Goal: Find specific page/section: Find specific page/section

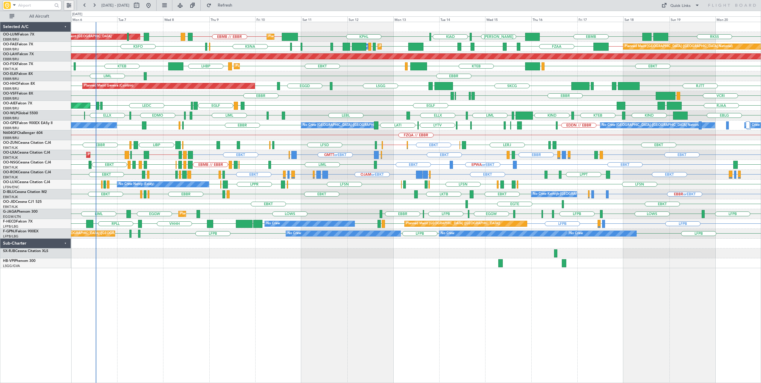
click at [69, 7] on button at bounding box center [69, 6] width 10 height 10
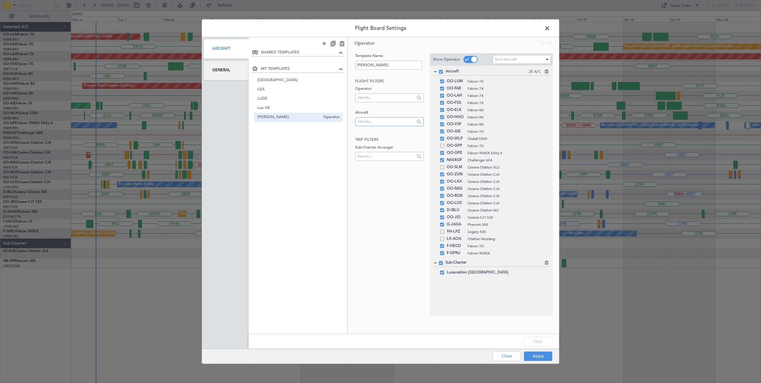
click at [380, 120] on input "text" at bounding box center [385, 121] width 57 height 9
type input "jhh"
click at [385, 131] on span "CS-JHH" at bounding box center [389, 130] width 59 height 9
click at [541, 343] on button "Save" at bounding box center [538, 342] width 28 height 10
click at [537, 356] on button "Apply" at bounding box center [538, 356] width 28 height 10
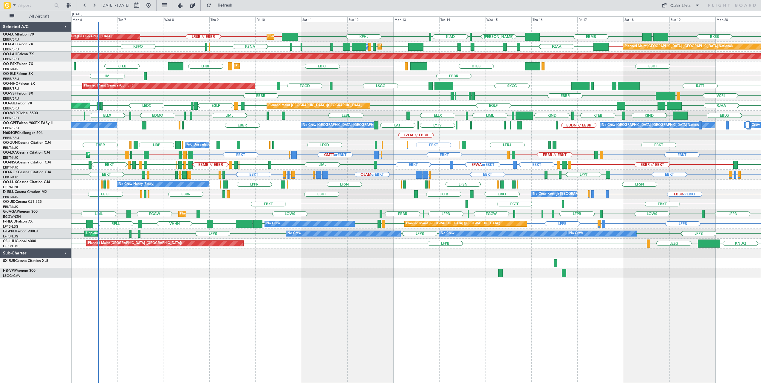
click at [483, 290] on div "EBMB [PERSON_NAME] KIAD KPHL RKSS UBBB EBBR // EBMB LRSB // EBBR Planned Maint …" at bounding box center [416, 202] width 690 height 361
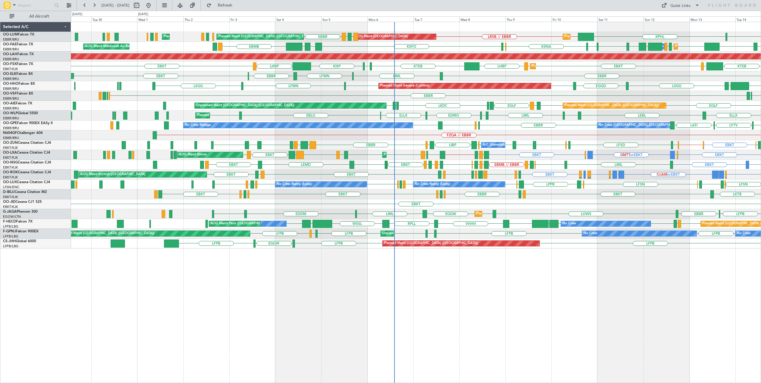
click at [370, 322] on div "Planned Maint [GEOGRAPHIC_DATA] ([GEOGRAPHIC_DATA] National) AOG Maint [GEOGRAP…" at bounding box center [416, 202] width 690 height 361
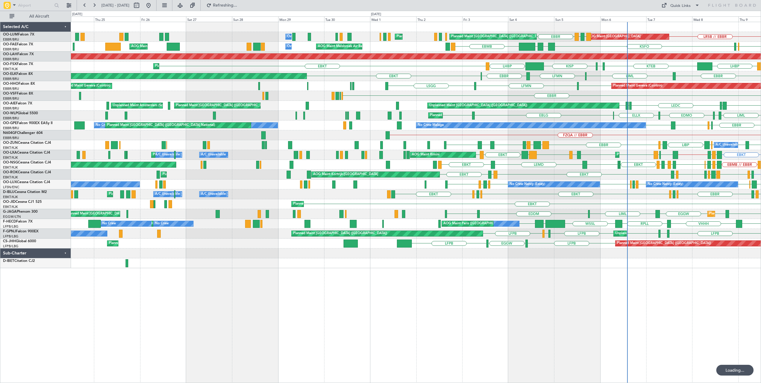
click at [472, 307] on div "AOG Maint [GEOGRAPHIC_DATA] Planned Maint [GEOGRAPHIC_DATA] ([GEOGRAPHIC_DATA])…" at bounding box center [416, 202] width 690 height 361
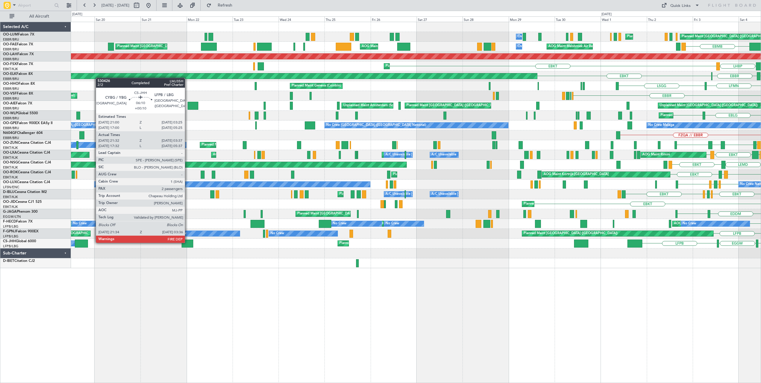
click at [379, 303] on div "Planned Maint [GEOGRAPHIC_DATA] ([GEOGRAPHIC_DATA] National) Planned Maint [GEO…" at bounding box center [416, 202] width 690 height 361
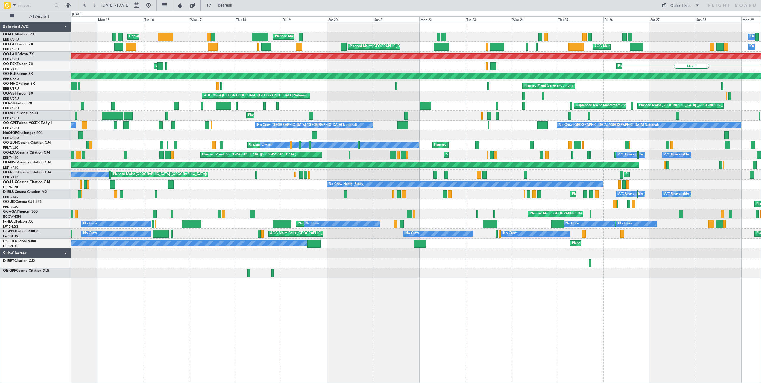
click at [491, 300] on div "Owner Melsbroek Air Base Planned Maint [GEOGRAPHIC_DATA] ([GEOGRAPHIC_DATA]) Un…" at bounding box center [416, 202] width 690 height 361
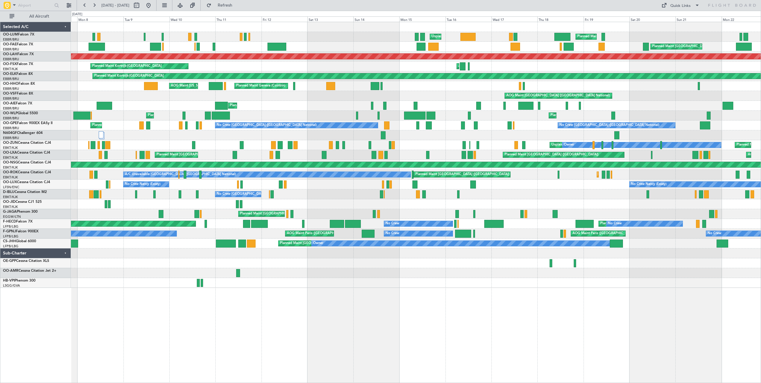
click at [497, 319] on div "Planned Maint [GEOGRAPHIC_DATA] ([GEOGRAPHIC_DATA] National) Unplanned Maint [G…" at bounding box center [416, 202] width 690 height 361
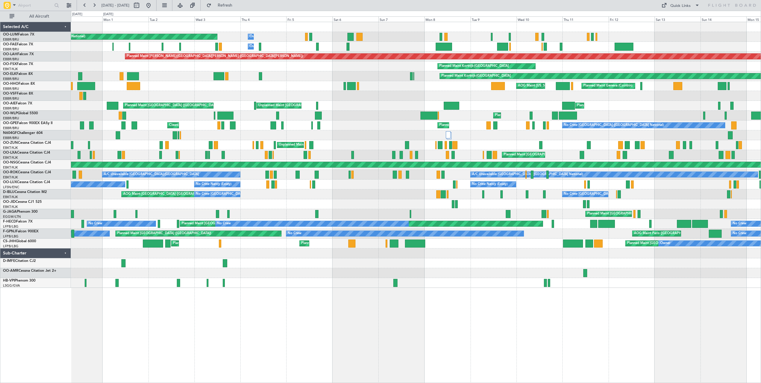
click at [519, 317] on div "Planned Maint [GEOGRAPHIC_DATA] ([GEOGRAPHIC_DATA] National) Owner [GEOGRAPHIC_…" at bounding box center [416, 202] width 690 height 361
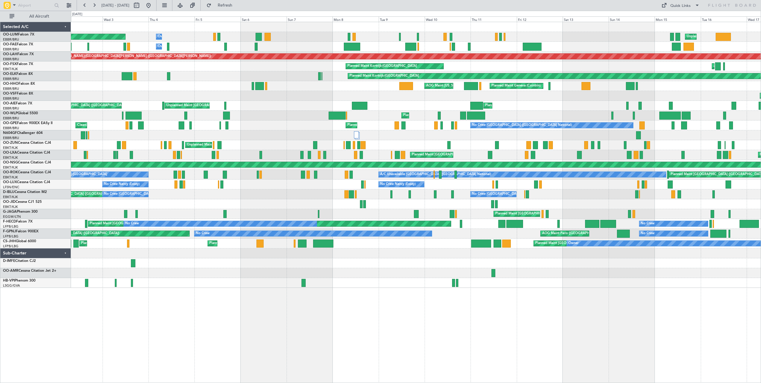
click at [530, 323] on div "Planned Maint [GEOGRAPHIC_DATA] ([GEOGRAPHIC_DATA] National) Owner [GEOGRAPHIC_…" at bounding box center [416, 202] width 690 height 361
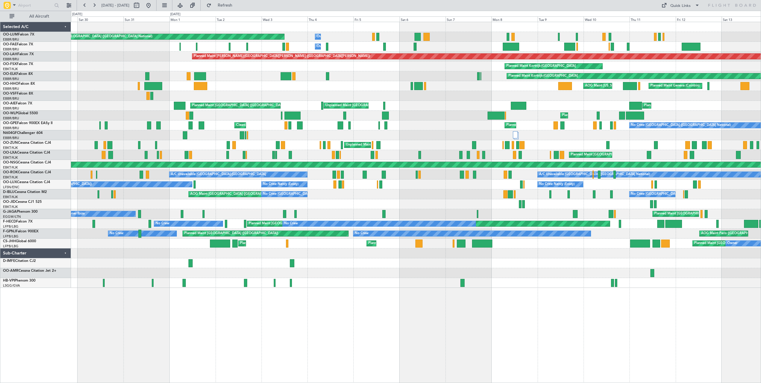
click at [462, 317] on div "Planned Maint [GEOGRAPHIC_DATA] ([GEOGRAPHIC_DATA] National) Owner [GEOGRAPHIC_…" at bounding box center [416, 202] width 690 height 361
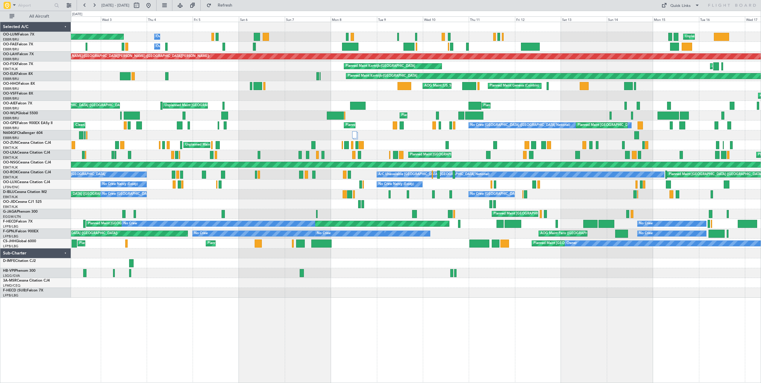
click at [134, 303] on div "Planned Maint [GEOGRAPHIC_DATA] ([GEOGRAPHIC_DATA] National) Owner [GEOGRAPHIC_…" at bounding box center [416, 202] width 690 height 361
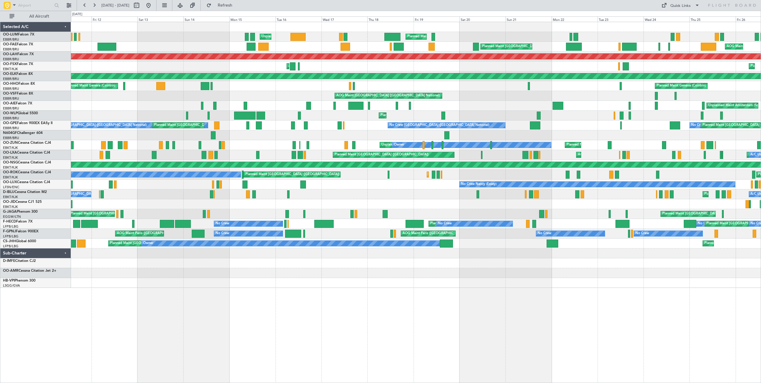
click at [187, 299] on div "Unplanned Maint [GEOGRAPHIC_DATA] ([GEOGRAPHIC_DATA] National) Planned Maint [G…" at bounding box center [416, 202] width 690 height 361
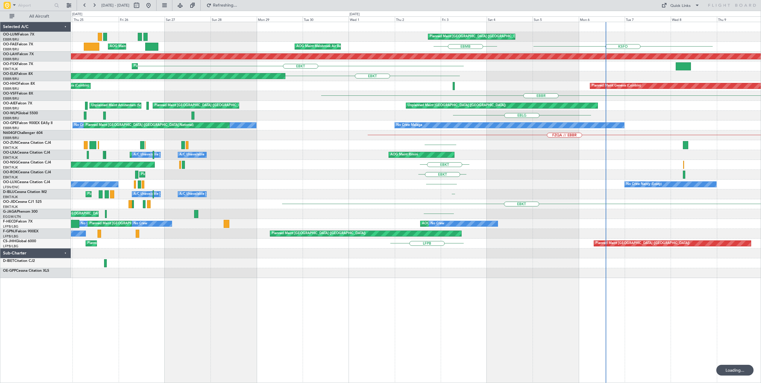
click at [306, 307] on div "Planned Maint [GEOGRAPHIC_DATA] ([GEOGRAPHIC_DATA] National) AOG Maint [US_STAT…" at bounding box center [416, 202] width 690 height 361
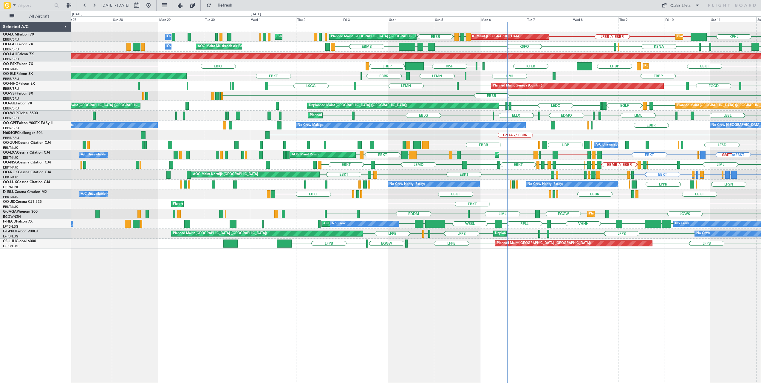
click at [278, 297] on div "KPHL LRSB // EBBR LRSB EYVI [GEOGRAPHIC_DATA] EBBR // EBMB Planned Maint [GEOGR…" at bounding box center [416, 202] width 690 height 361
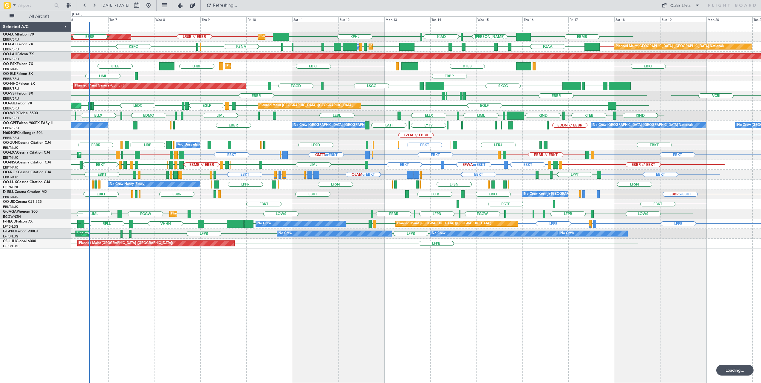
click at [347, 287] on div "AOG Maint Sibiu Planned Maint Brussels (Brussels National) EBMB KPHL LRSB // EB…" at bounding box center [416, 202] width 690 height 361
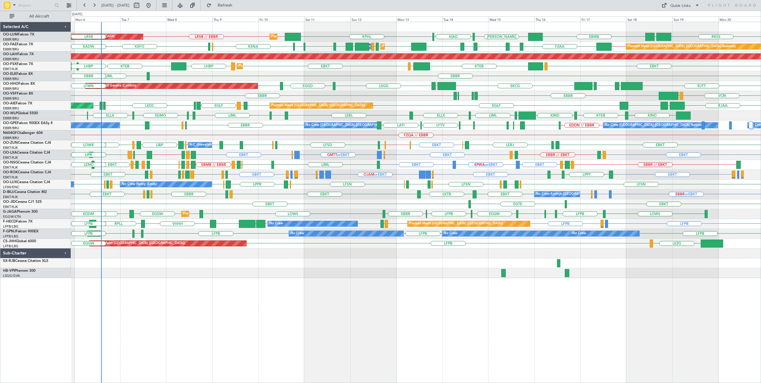
click at [311, 296] on div "EBMB KPHL LRSB // EBBR EBBR // EBMB KORF KIAD RKSS UBBB AOG Maint Sibiu Planned…" at bounding box center [416, 202] width 690 height 361
click at [407, 307] on div "EBMB KORF KIAD KPHL LRSB // EBBR EBBR // EBMB RKSS UBBB AOG Maint Sibiu Planned…" at bounding box center [416, 202] width 690 height 361
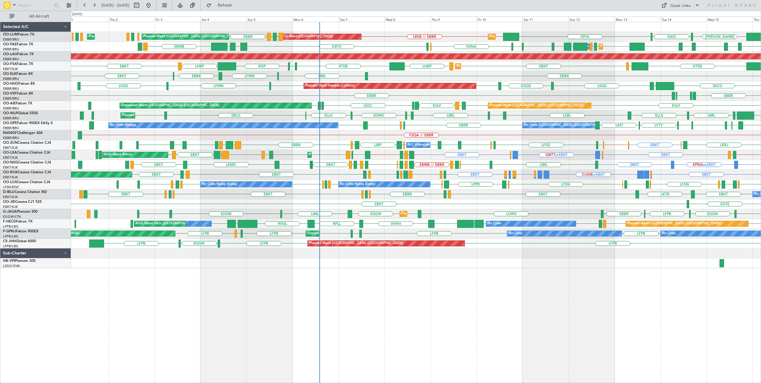
click at [370, 324] on div "AOG Maint Sibiu Planned Maint Brussels (Brussels National) Planned Maint Brusse…" at bounding box center [416, 202] width 690 height 361
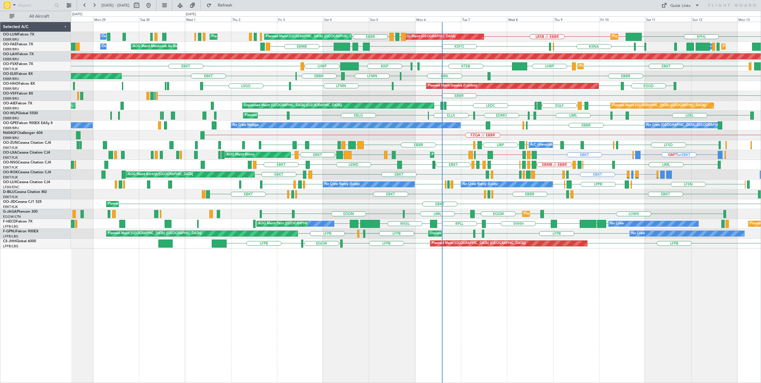
click at [619, 305] on div "AOG Maint Sibiu Planned Maint Brussels (Brussels National) Planned Maint Brusse…" at bounding box center [416, 202] width 690 height 361
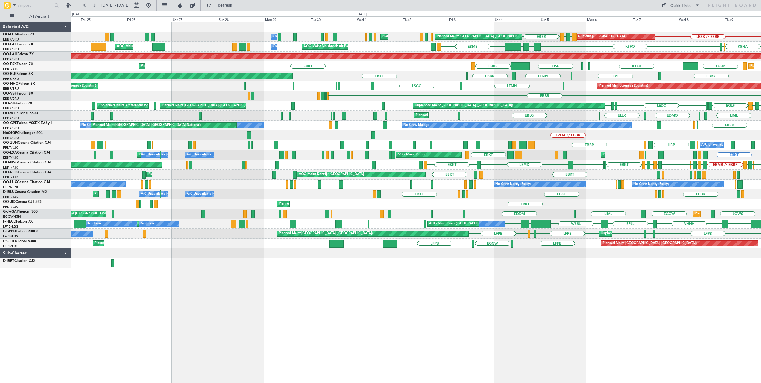
click at [27, 241] on link "CS-JHH Global 6000" at bounding box center [19, 241] width 33 height 4
click at [69, 7] on button at bounding box center [69, 6] width 10 height 10
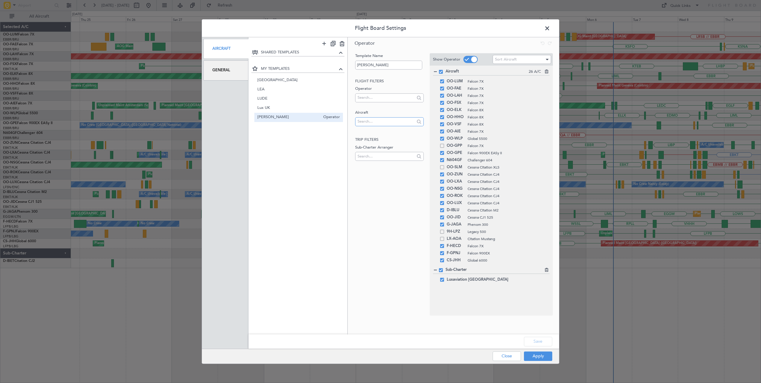
click at [387, 119] on input "text" at bounding box center [385, 121] width 57 height 9
type input "rrc"
click at [376, 131] on span "CS-RRC" at bounding box center [389, 130] width 59 height 9
click at [532, 339] on button "Save" at bounding box center [538, 342] width 28 height 10
click at [539, 359] on button "Apply" at bounding box center [538, 356] width 28 height 10
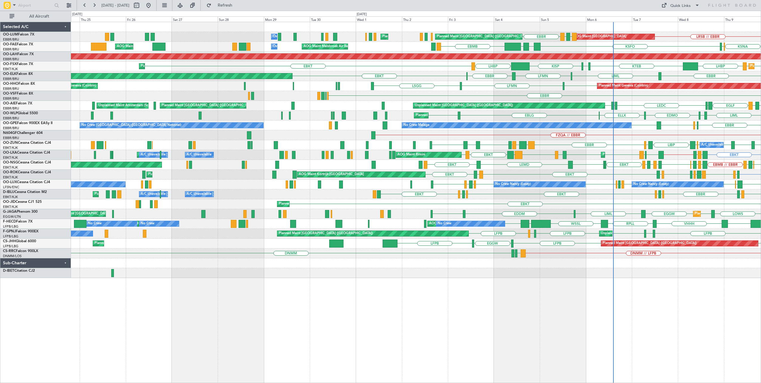
click at [159, 292] on div "LRSB // EBBR LRSB EYVI EBBR AOG Maint Sibiu Planned Maint Brussels (Brussels Na…" at bounding box center [416, 202] width 690 height 361
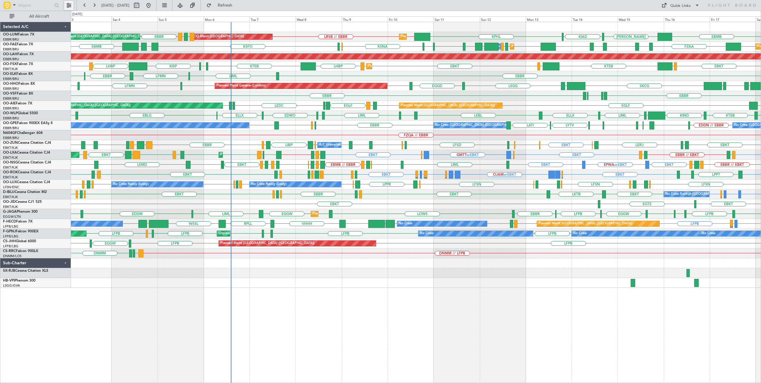
click at [71, 5] on button at bounding box center [69, 6] width 10 height 10
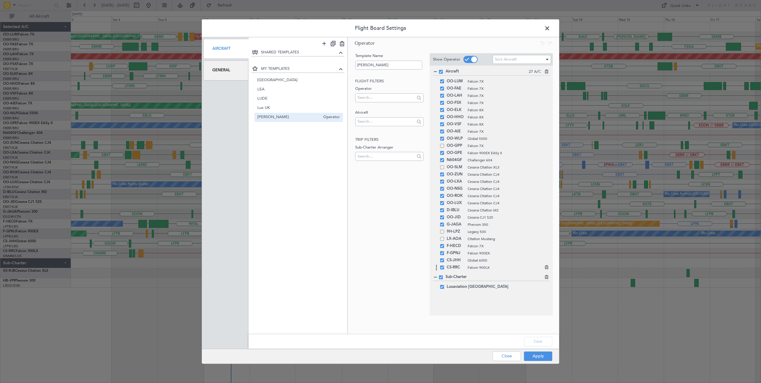
click at [442, 269] on div "CS-RRC Falcon 900LX" at bounding box center [491, 267] width 117 height 7
click at [442, 267] on span at bounding box center [442, 267] width 4 height 4
click at [444, 265] on input "checkbox" at bounding box center [444, 265] width 0 height 0
click at [548, 231] on icon at bounding box center [546, 230] width 4 height 4
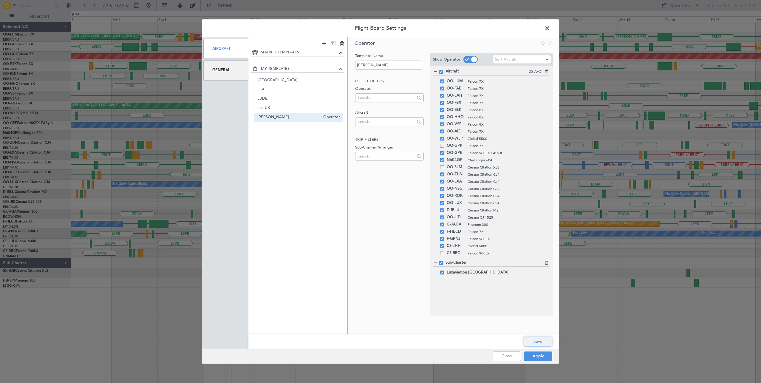
click at [535, 342] on button "Save" at bounding box center [538, 342] width 28 height 10
click at [539, 357] on button "Apply" at bounding box center [538, 356] width 28 height 10
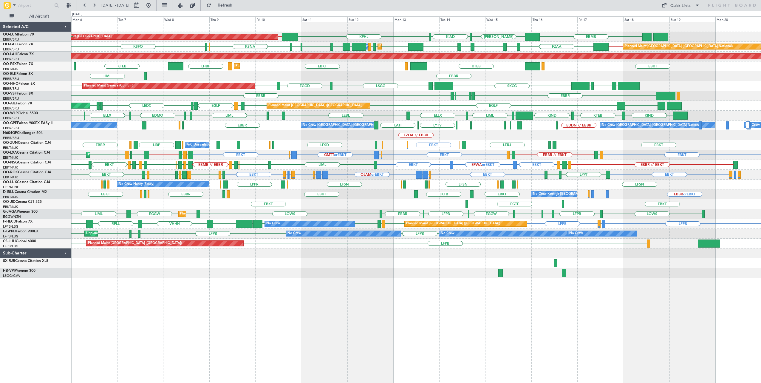
click at [263, 325] on div "EBMB KORF KIAD KPHL LRSB // EBMB Planned Maint Brussels (Brussels National) AOG…" at bounding box center [416, 202] width 690 height 361
